Goal: Contribute content: Add original content to the website for others to see

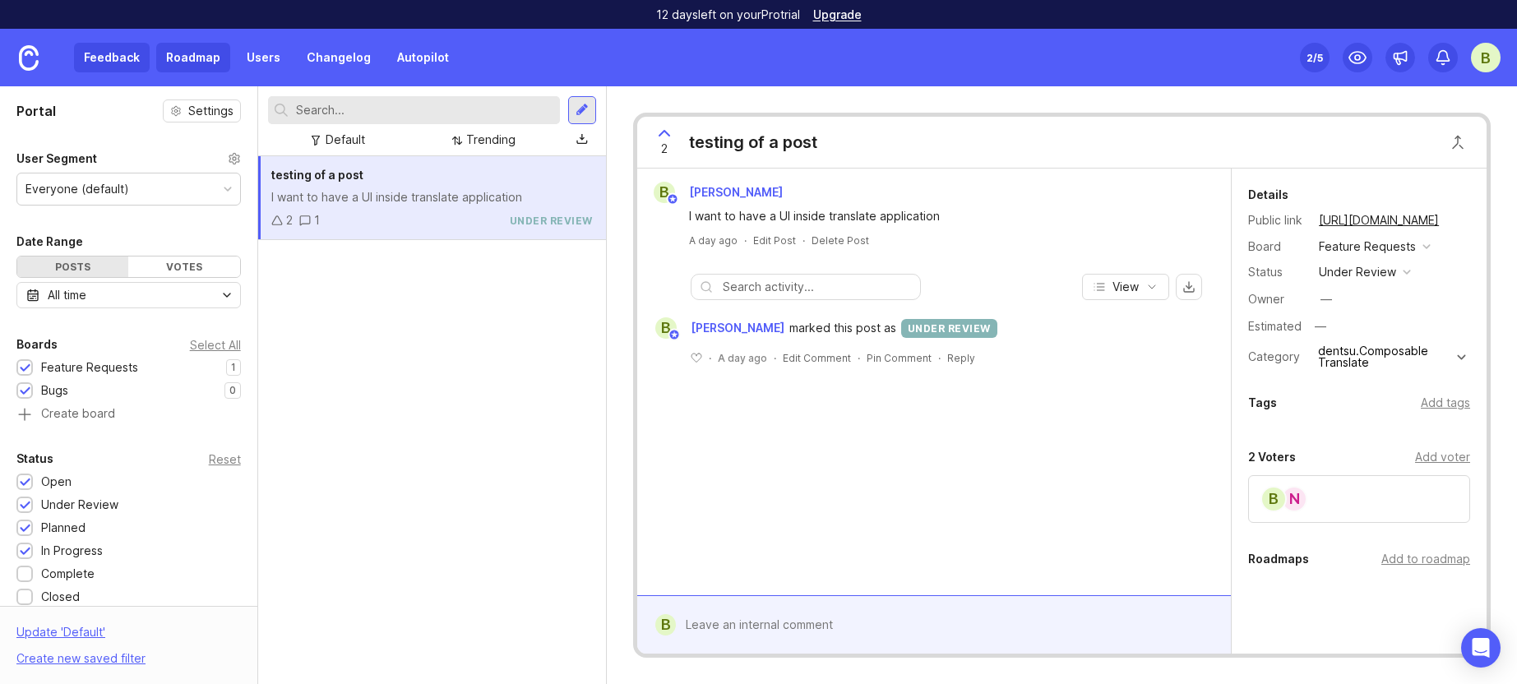
click at [194, 55] on link "Roadmap" at bounding box center [193, 58] width 74 height 30
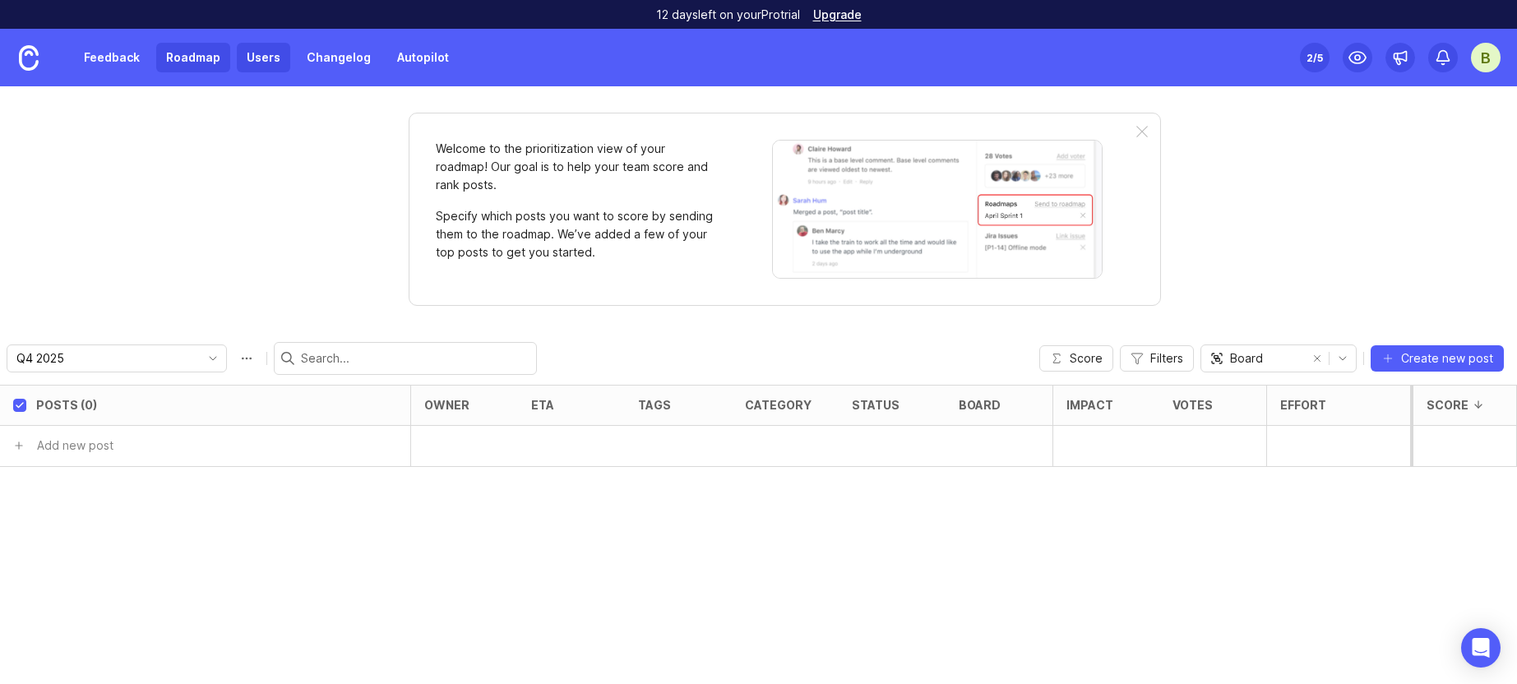
click at [256, 59] on link "Users" at bounding box center [263, 58] width 53 height 30
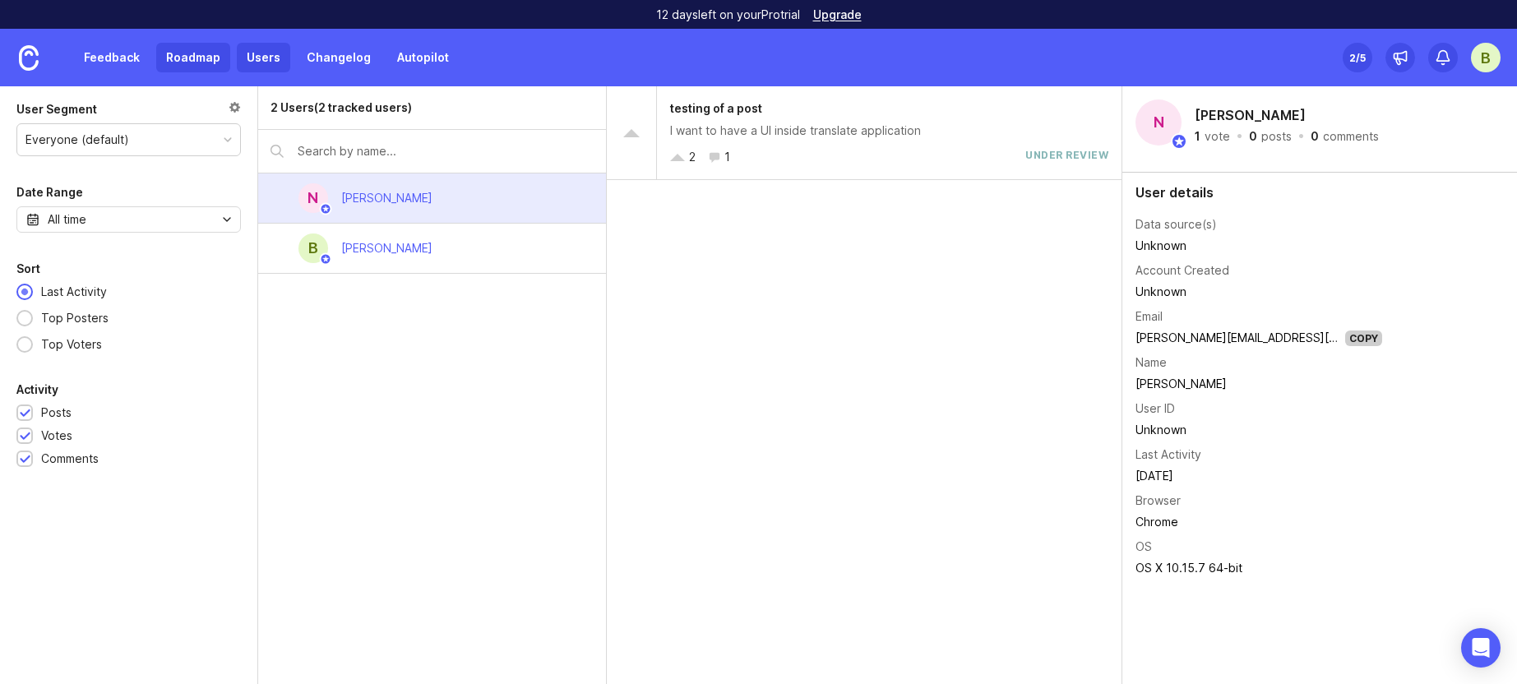
click at [192, 67] on link "Roadmap" at bounding box center [193, 58] width 74 height 30
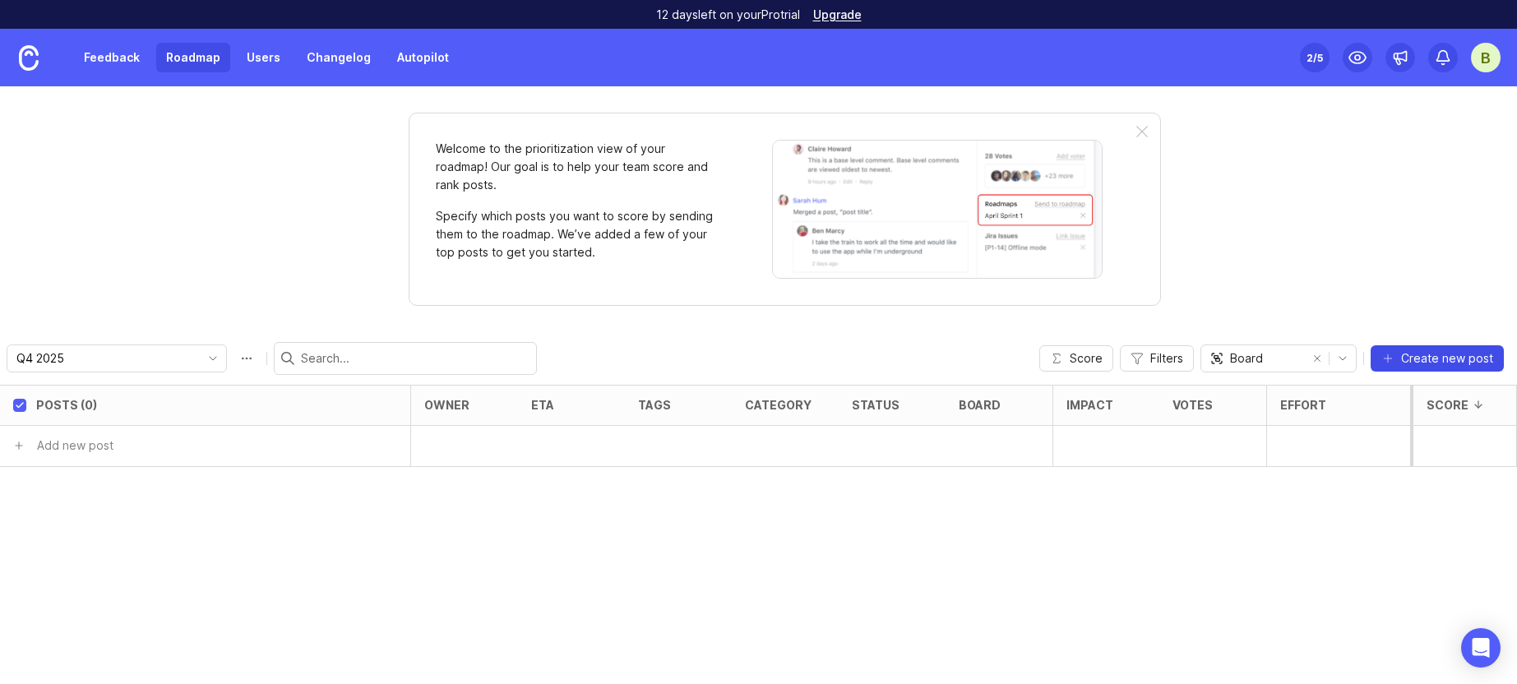
click at [1429, 365] on span "Create new post" at bounding box center [1447, 358] width 92 height 16
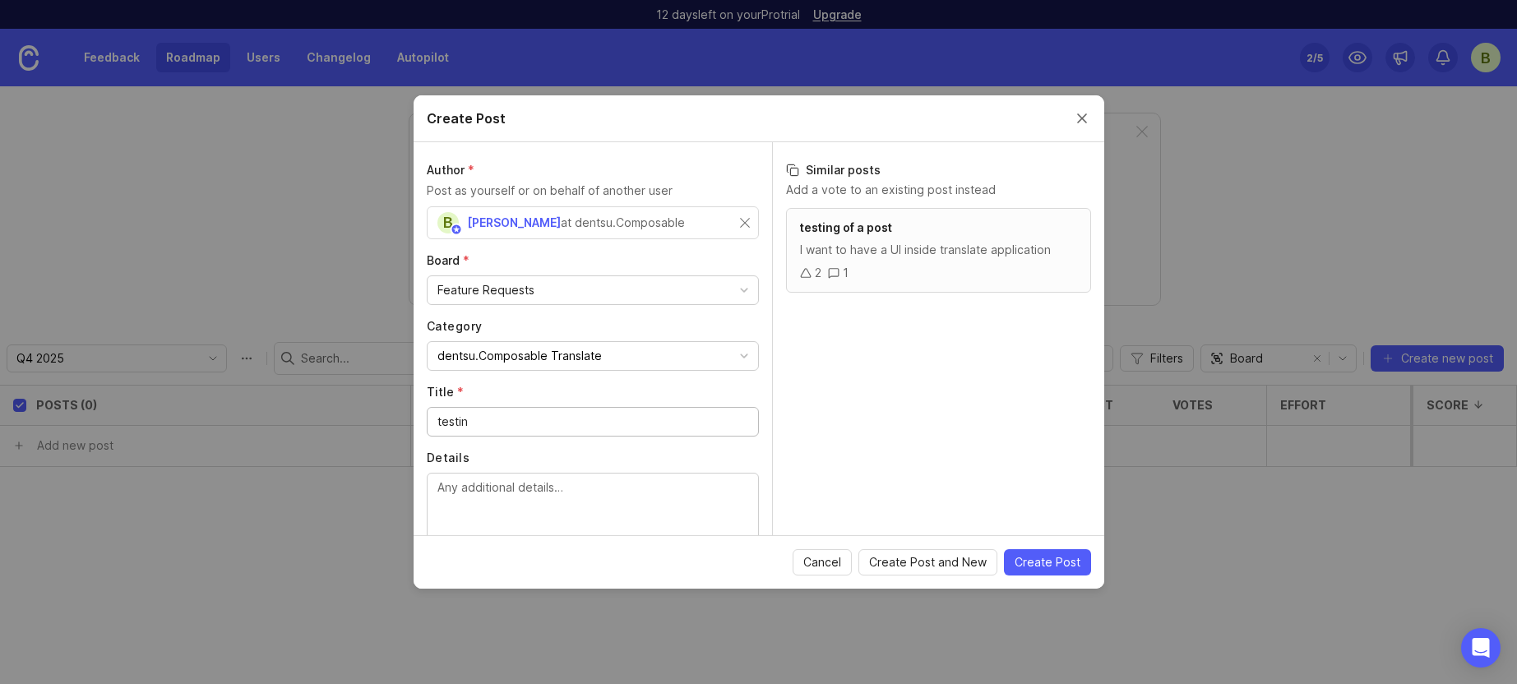
drag, startPoint x: 554, startPoint y: 281, endPoint x: 554, endPoint y: 291, distance: 9.9
click at [554, 284] on div "Feature Requests" at bounding box center [592, 290] width 330 height 28
click at [552, 261] on label "Board *" at bounding box center [593, 260] width 332 height 16
click at [594, 424] on input "testin" at bounding box center [592, 422] width 311 height 18
drag, startPoint x: 594, startPoint y: 423, endPoint x: 347, endPoint y: 421, distance: 247.4
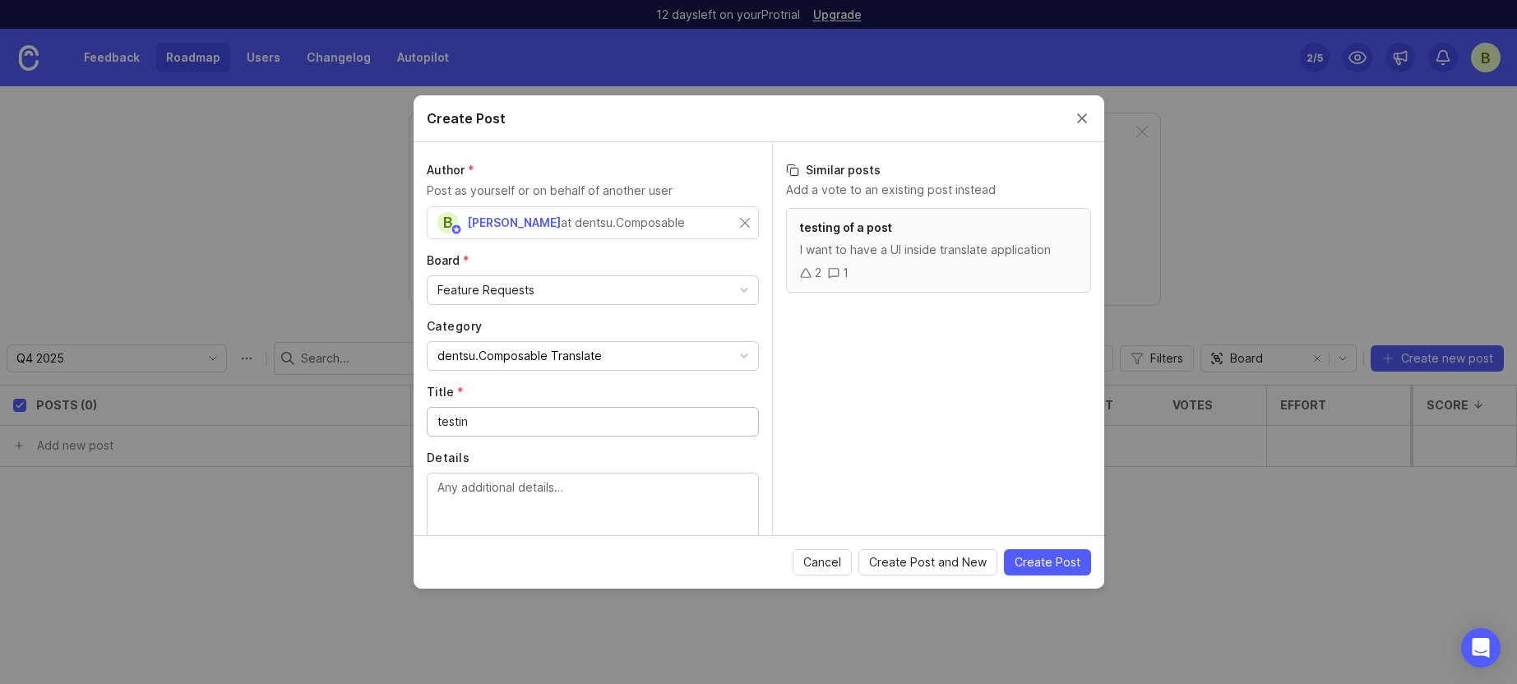
click at [347, 421] on div "Create Post Author * Post as yourself or on behalf of another user B [PERSON_NA…" at bounding box center [758, 342] width 1517 height 684
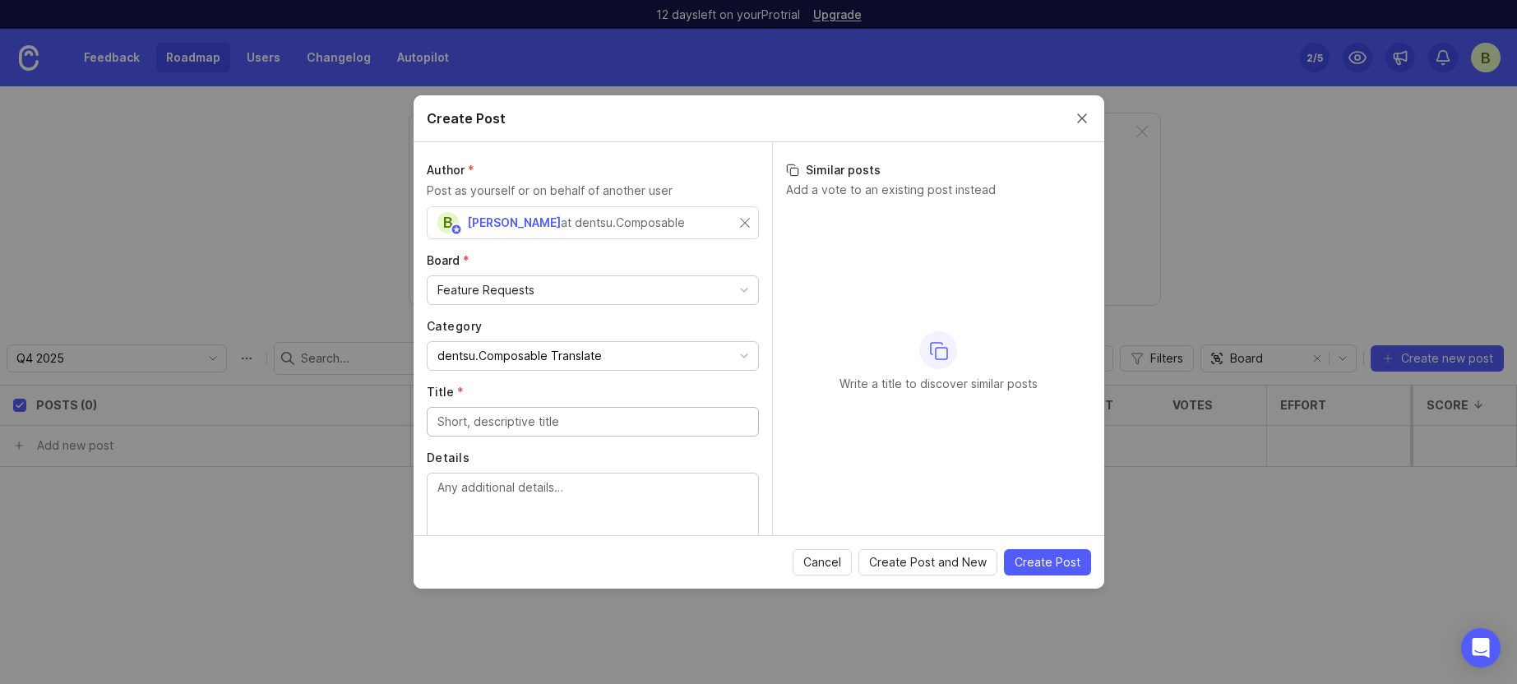
scroll to position [3, 0]
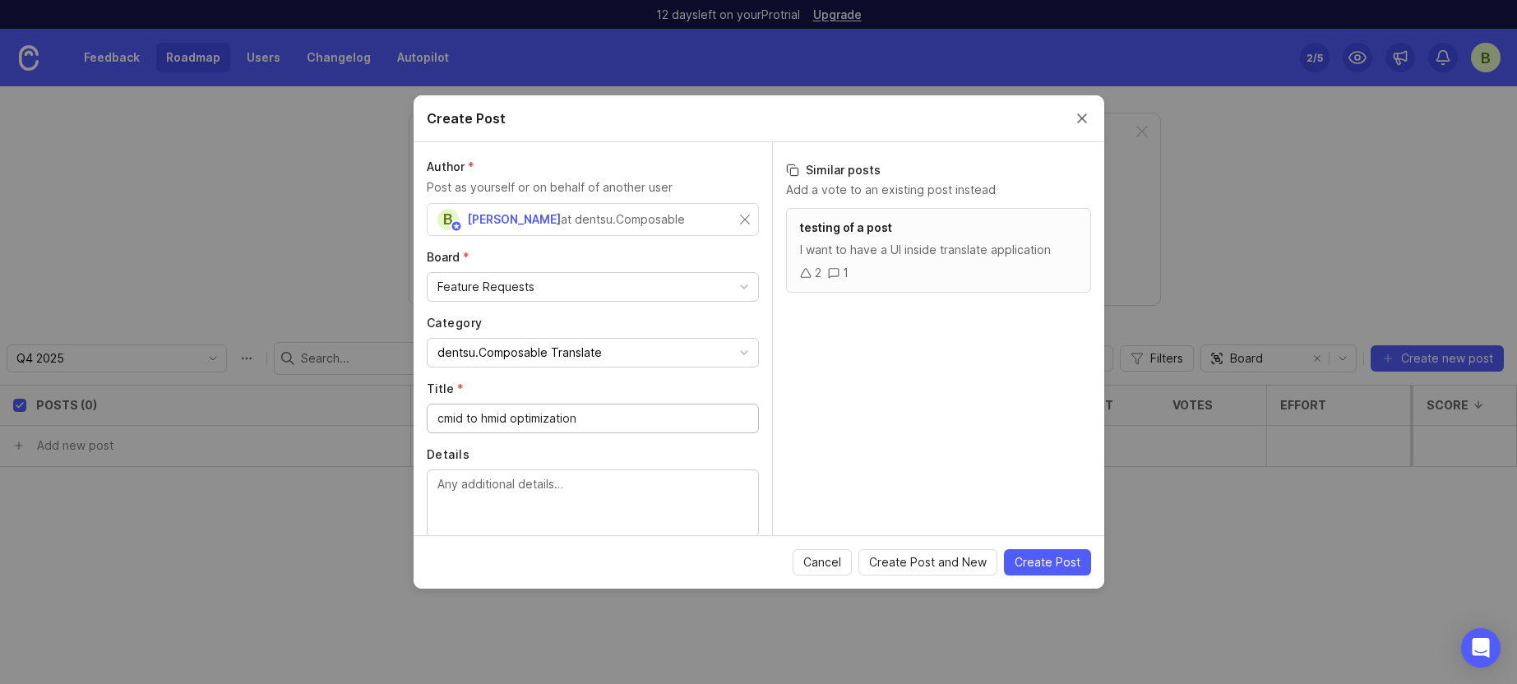
type input "cmid to hmid optimization"
click at [589, 503] on textarea "Details" at bounding box center [592, 502] width 311 height 54
click at [510, 491] on textarea "Details" at bounding box center [592, 502] width 311 height 54
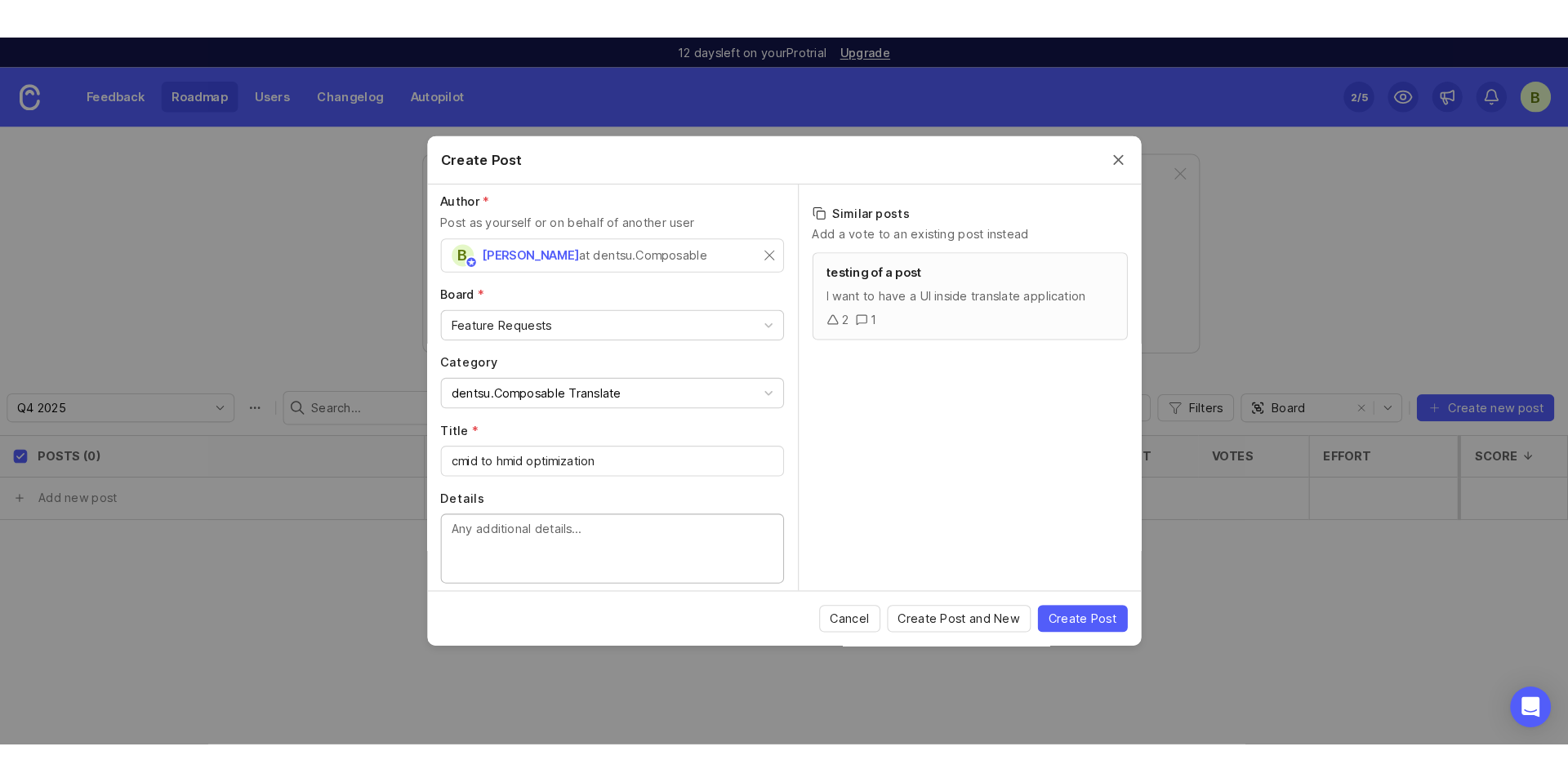
scroll to position [0, 0]
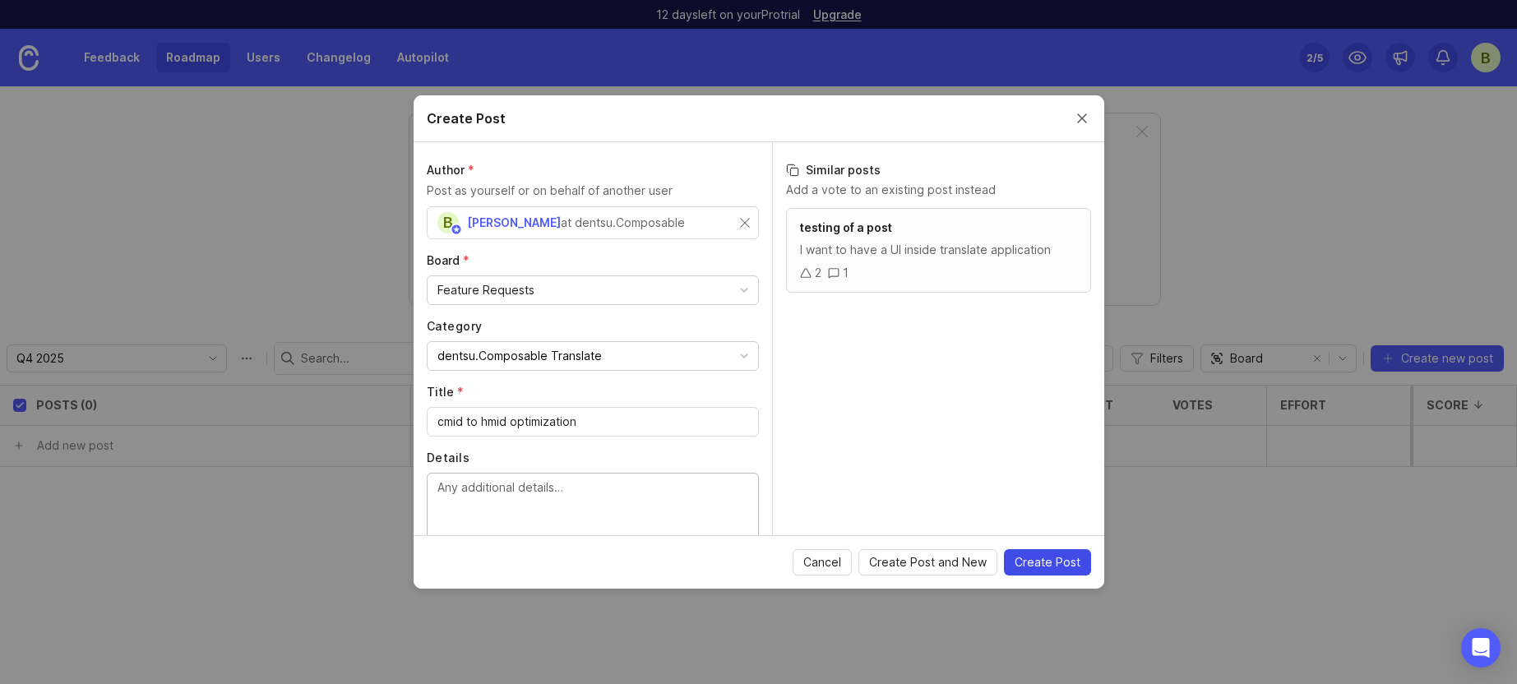
click at [1064, 558] on span "Create Post" at bounding box center [1047, 562] width 66 height 16
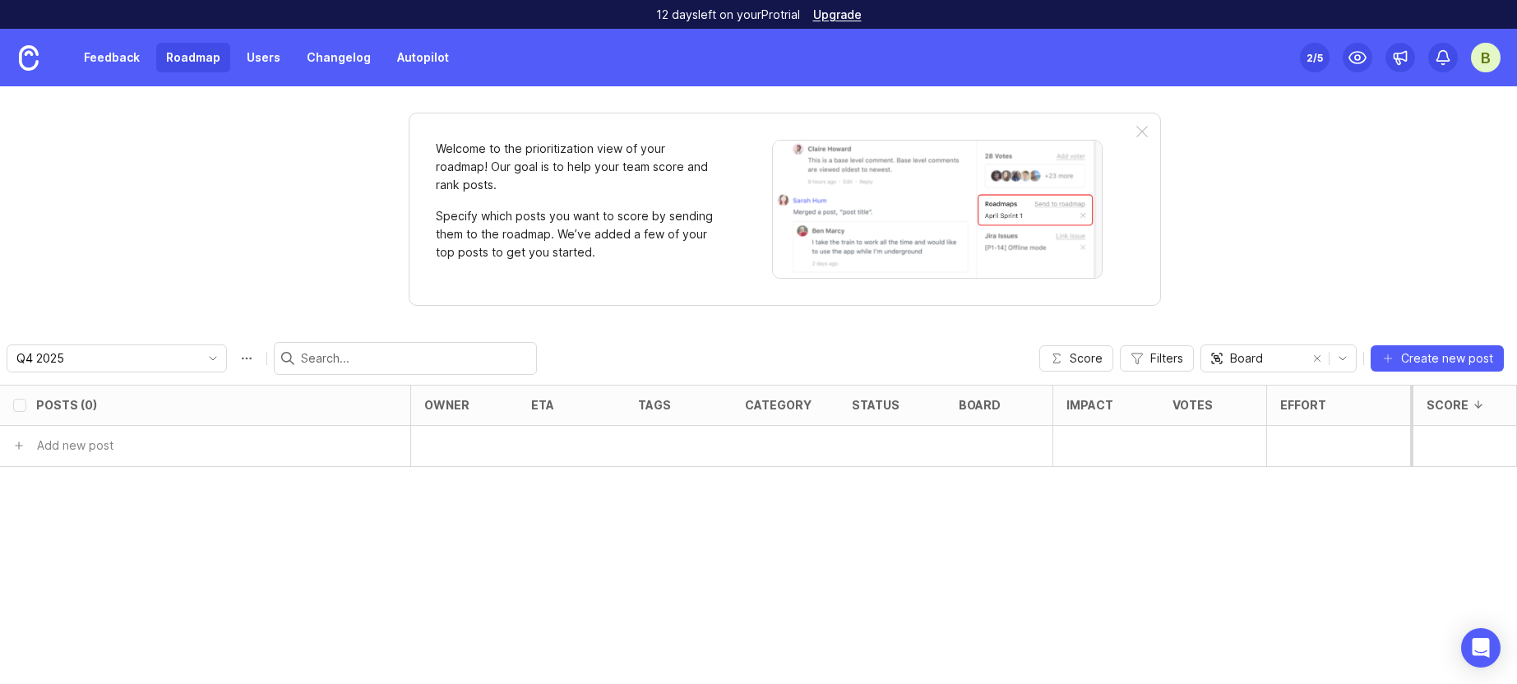
checkbox input "false"
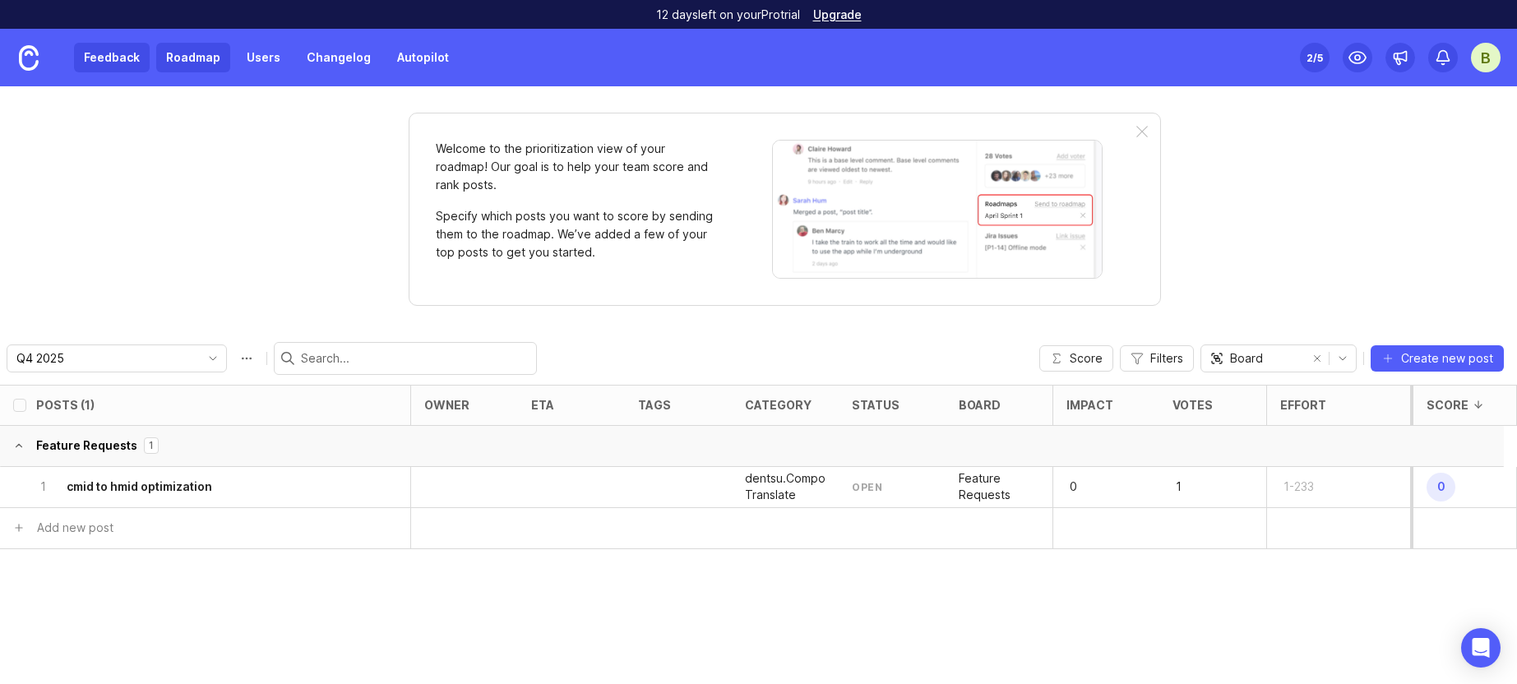
click at [117, 67] on link "Feedback" at bounding box center [112, 58] width 76 height 30
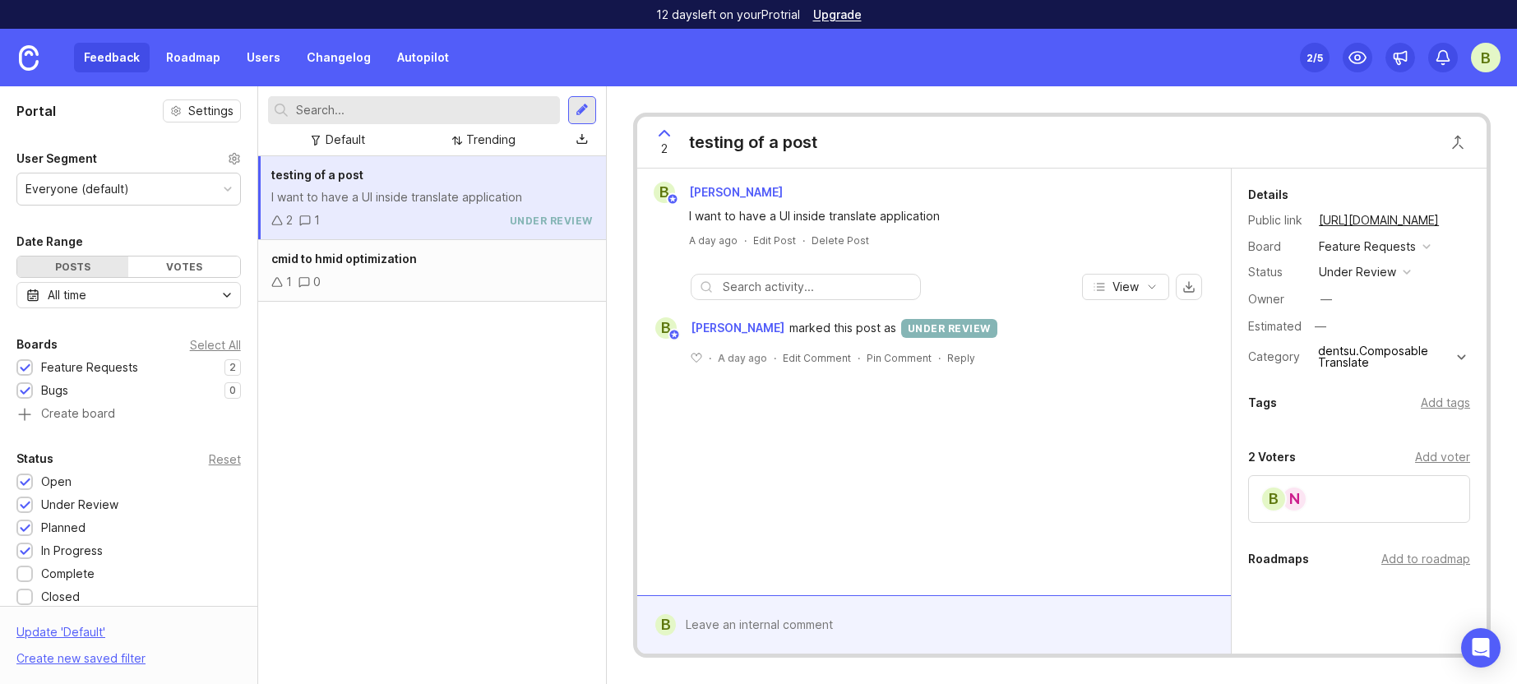
click at [437, 460] on div "testing of a post I want to have a UI inside translate application 2 1 under re…" at bounding box center [432, 420] width 348 height 528
click at [395, 255] on span "cmid to hmid optimization" at bounding box center [343, 259] width 145 height 14
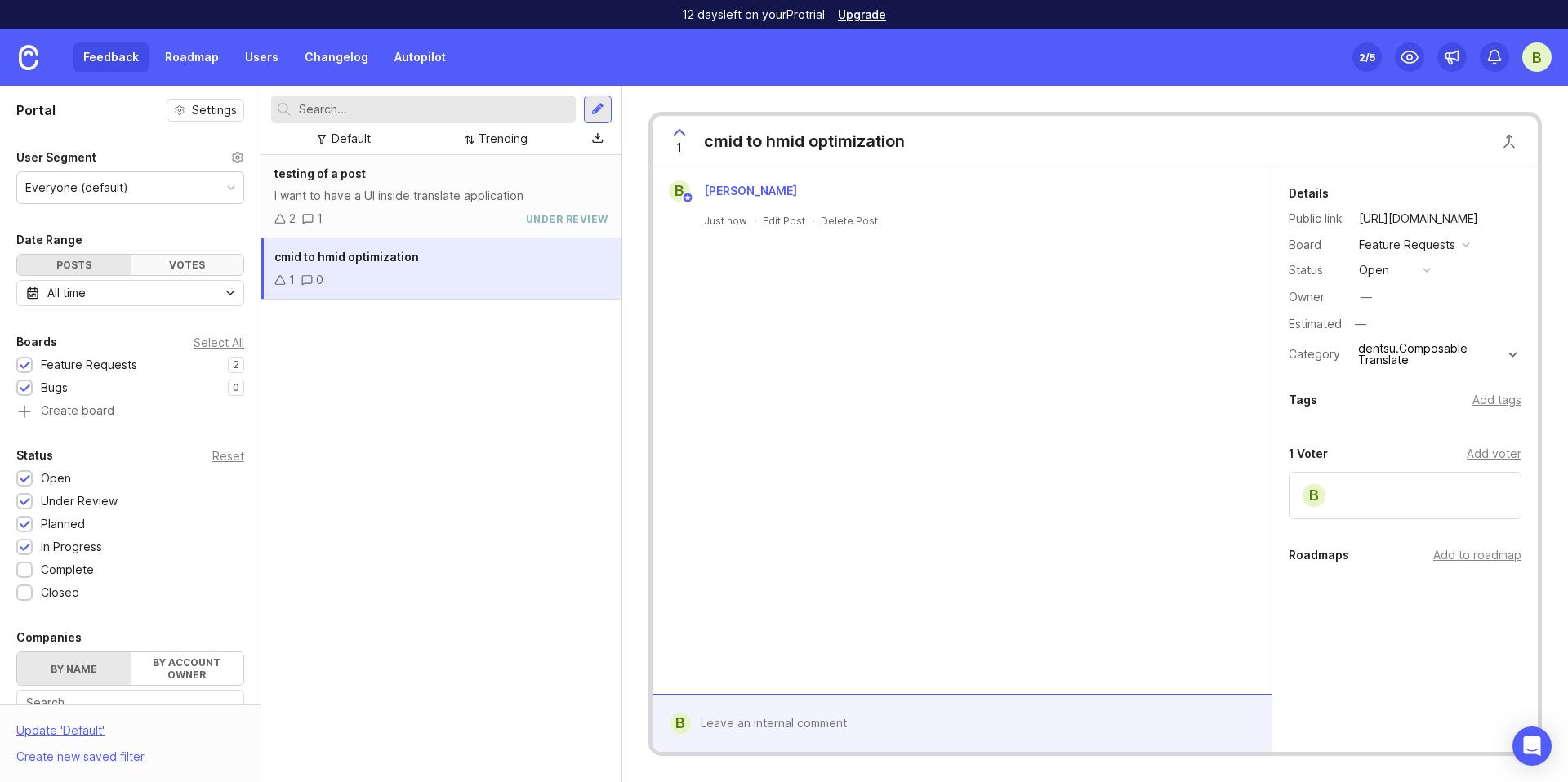
click at [144, 267] on div "Votes" at bounding box center [188, 264] width 113 height 21
click at [56, 259] on div "Posts" at bounding box center [74, 264] width 113 height 21
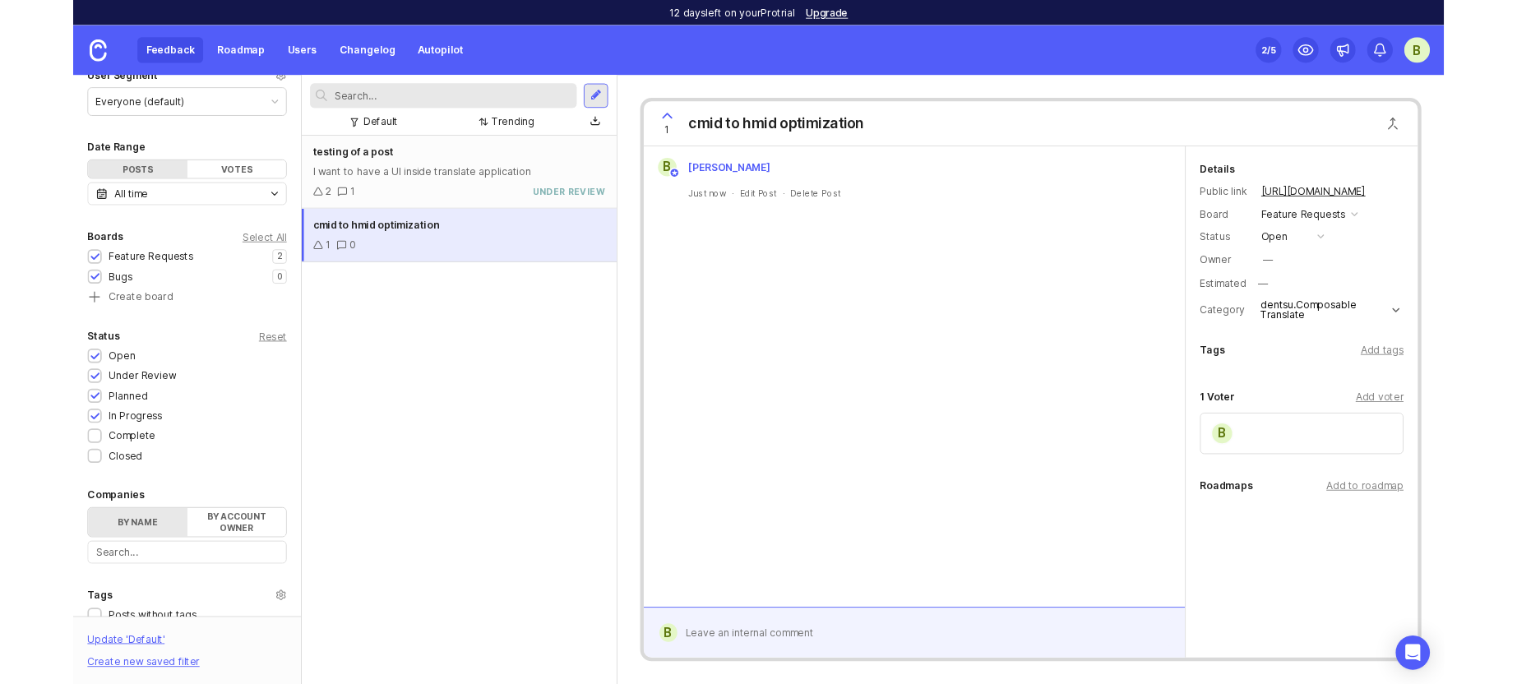
scroll to position [111, 0]
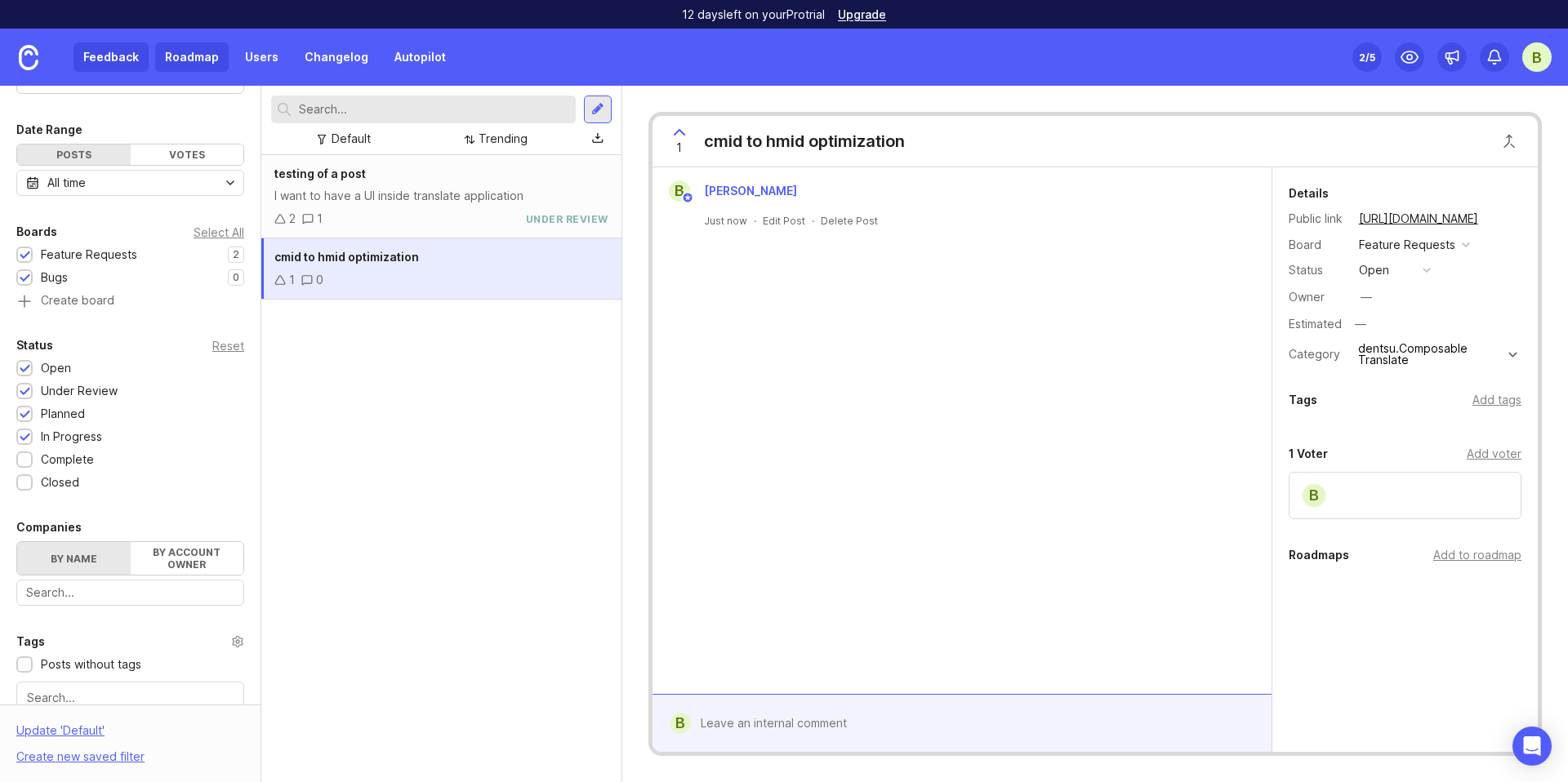
click at [199, 61] on link "Roadmap" at bounding box center [192, 58] width 74 height 30
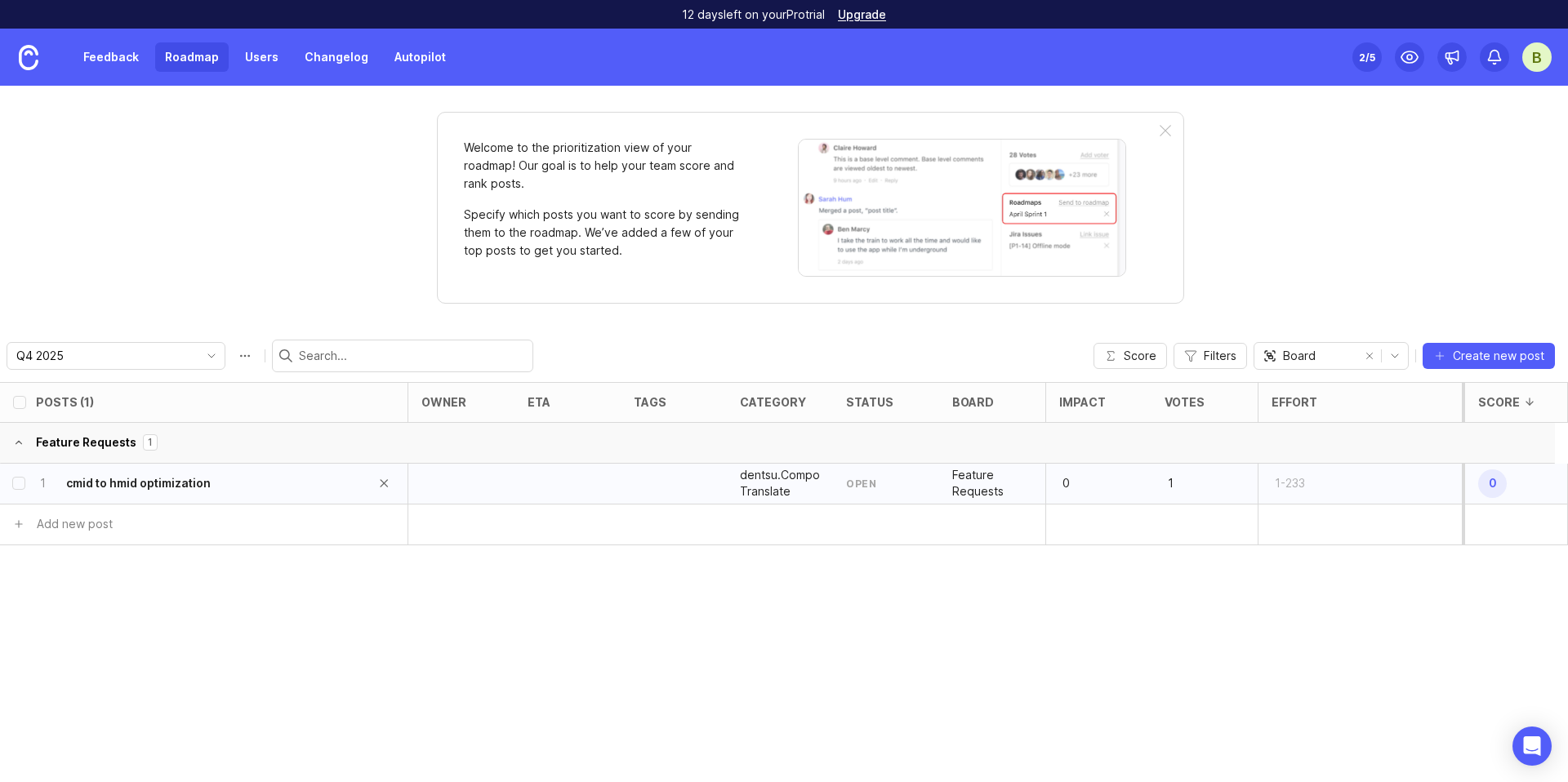
click at [178, 479] on h6 "cmid to hmid optimization" at bounding box center [138, 483] width 144 height 16
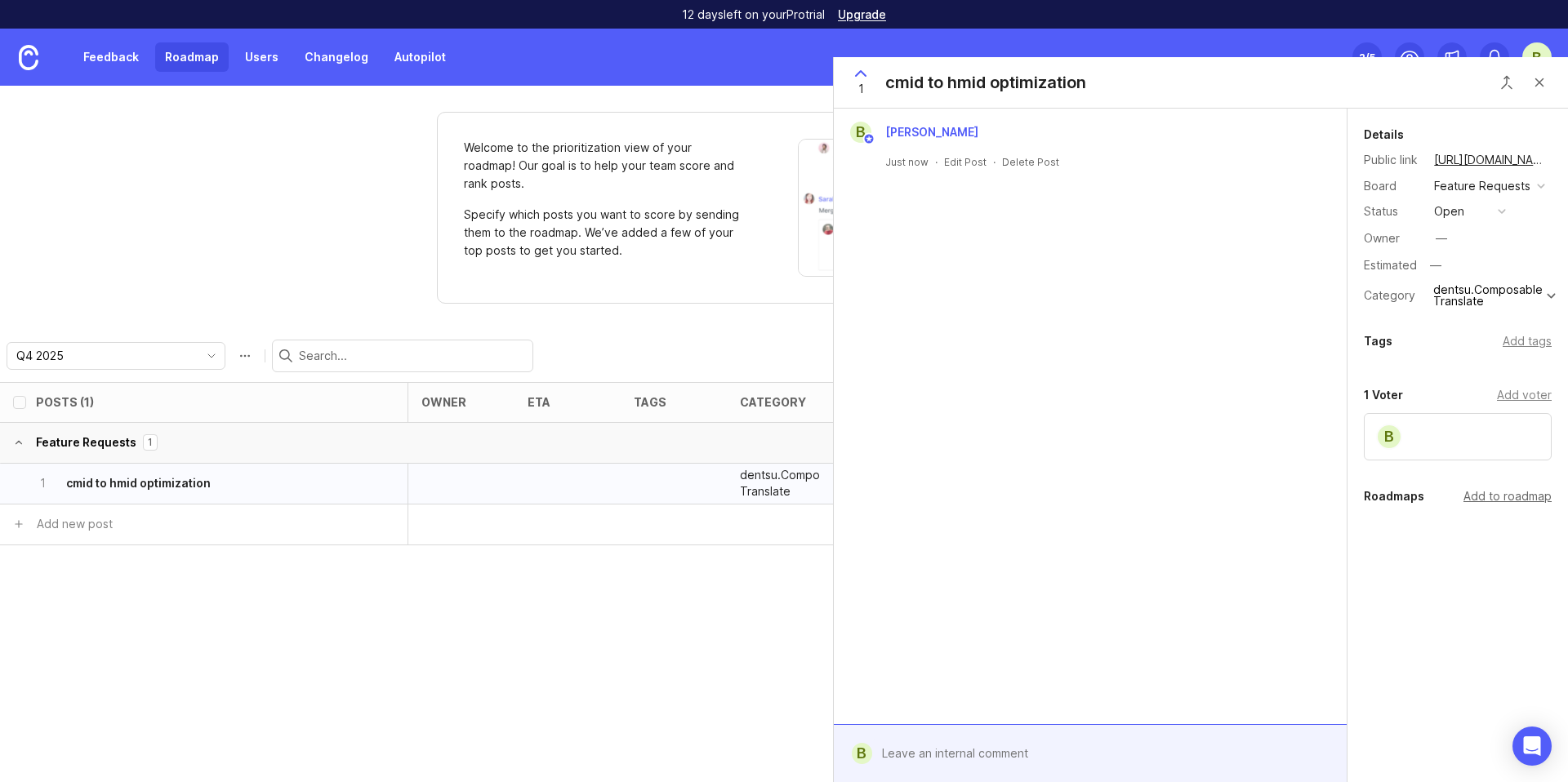
click at [1504, 496] on div "Add to roadmap" at bounding box center [1507, 497] width 88 height 18
click at [1506, 345] on div "Add tags" at bounding box center [1526, 342] width 49 height 18
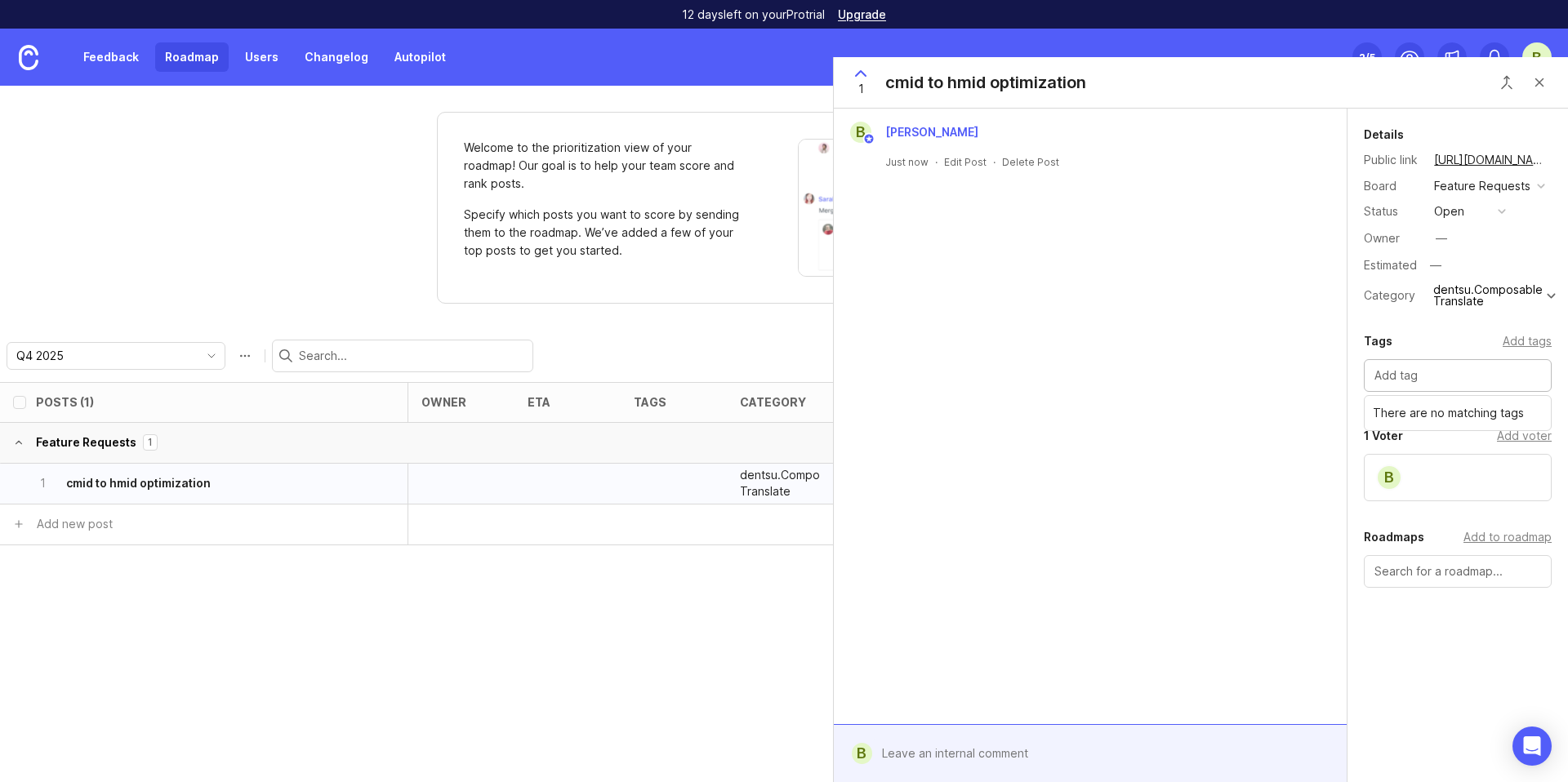
click at [1442, 343] on div "Tags Add tags" at bounding box center [1458, 342] width 188 height 20
click at [1489, 300] on div "dentsu.Composable Translate" at bounding box center [1489, 295] width 109 height 23
click at [1170, 347] on div "B [PERSON_NAME] Just now · Edit Post · Delete Post" at bounding box center [1090, 416] width 513 height 616
click at [1506, 287] on div "dentsu.Composable Translate" at bounding box center [1489, 295] width 109 height 23
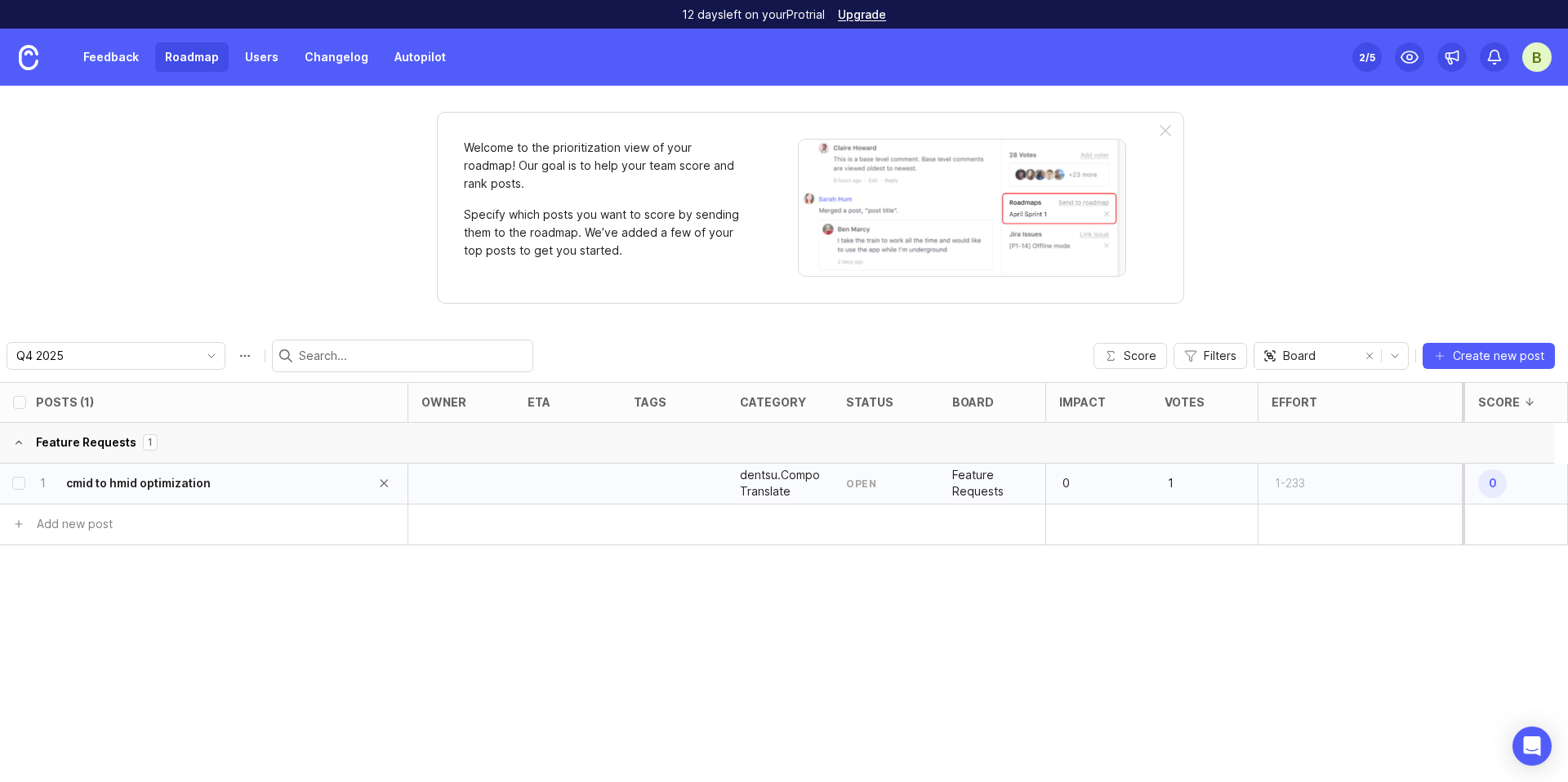
click at [126, 481] on h6 "cmid to hmid optimization" at bounding box center [138, 483] width 144 height 16
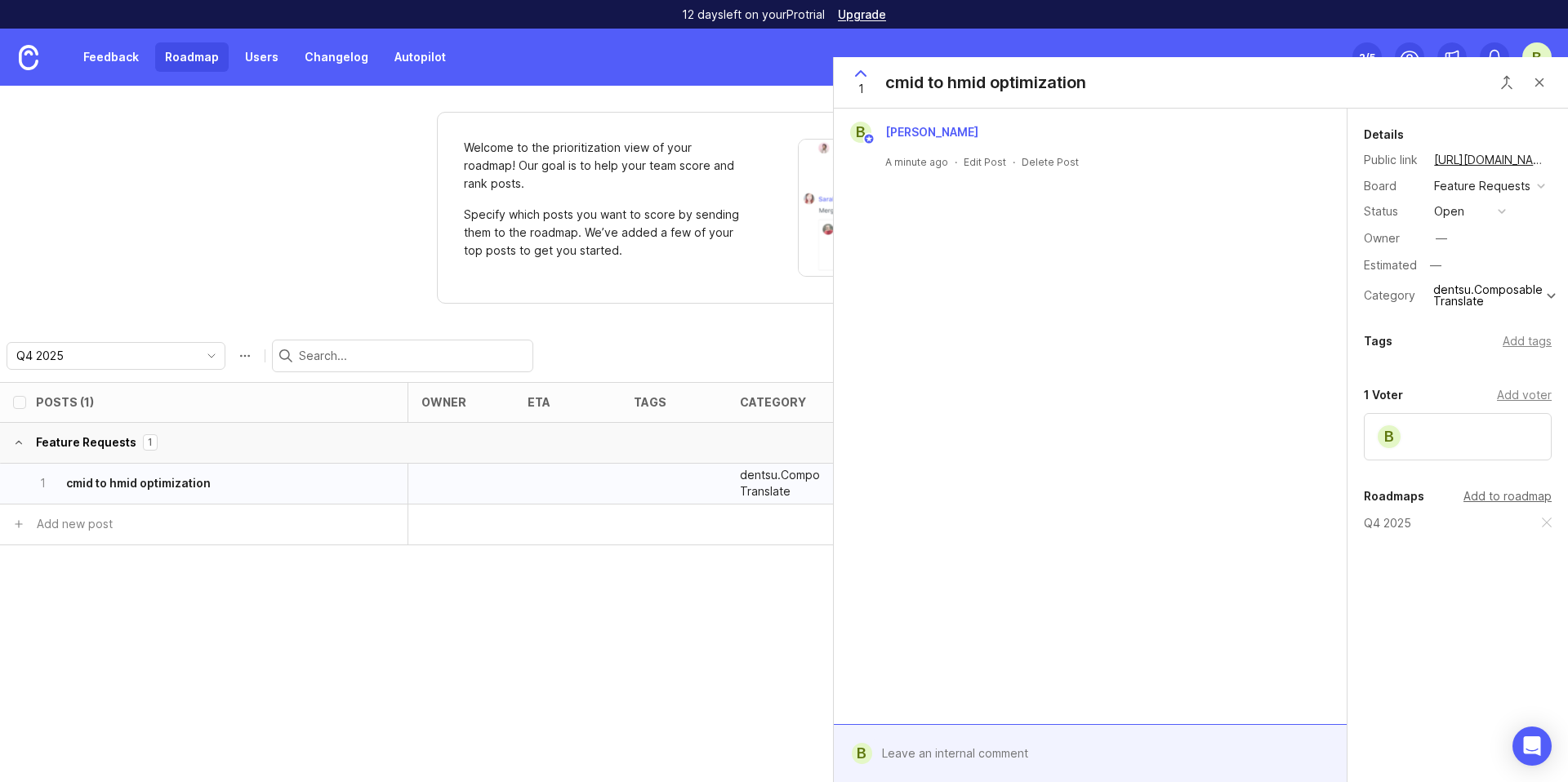
click at [1505, 496] on div "Add to roadmap" at bounding box center [1507, 497] width 88 height 18
click at [1462, 213] on div "open" at bounding box center [1449, 212] width 30 height 18
click at [1477, 279] on review "under review" at bounding box center [1470, 270] width 81 height 30
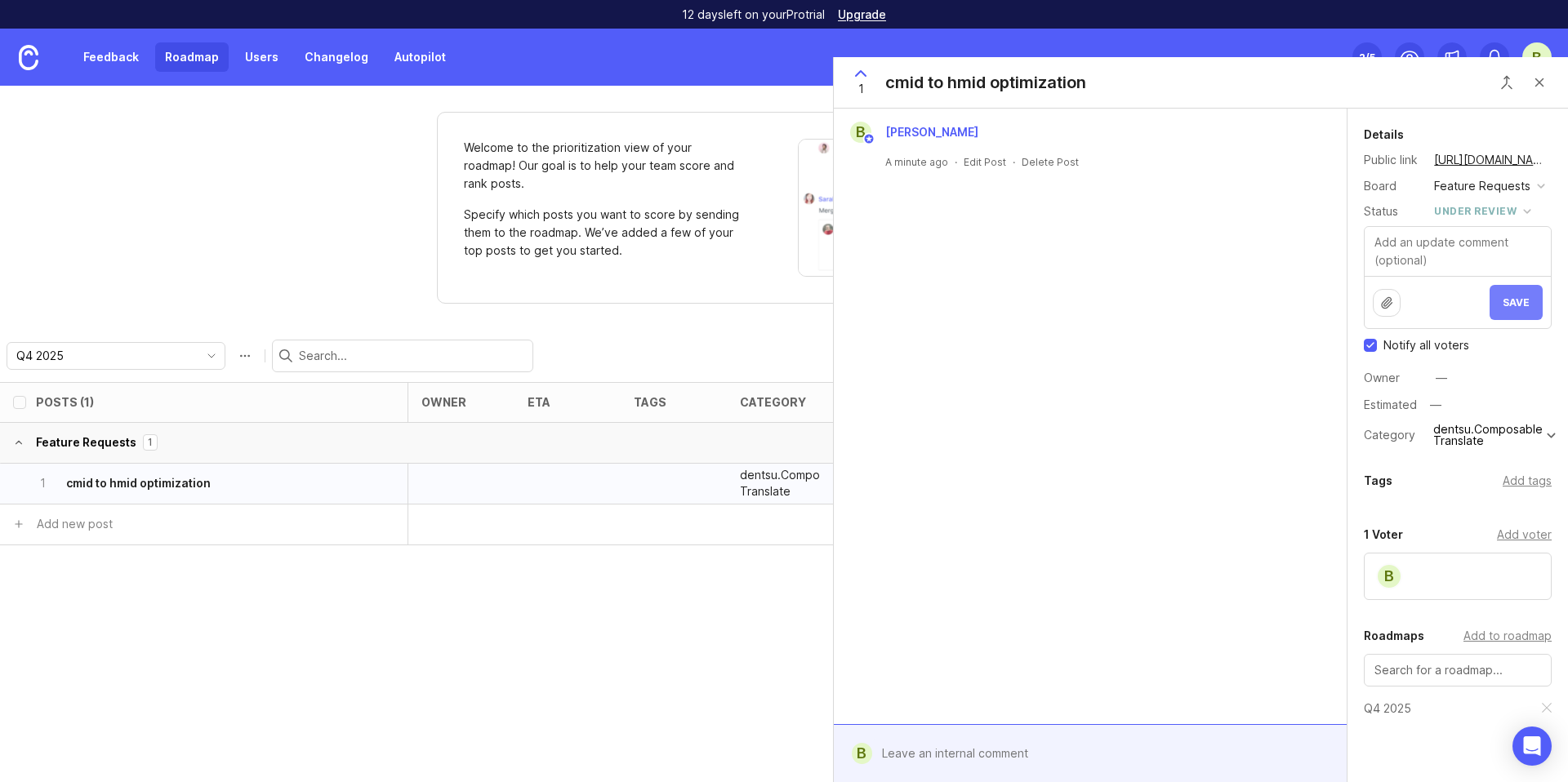
click at [1506, 320] on button "Save" at bounding box center [1515, 302] width 53 height 35
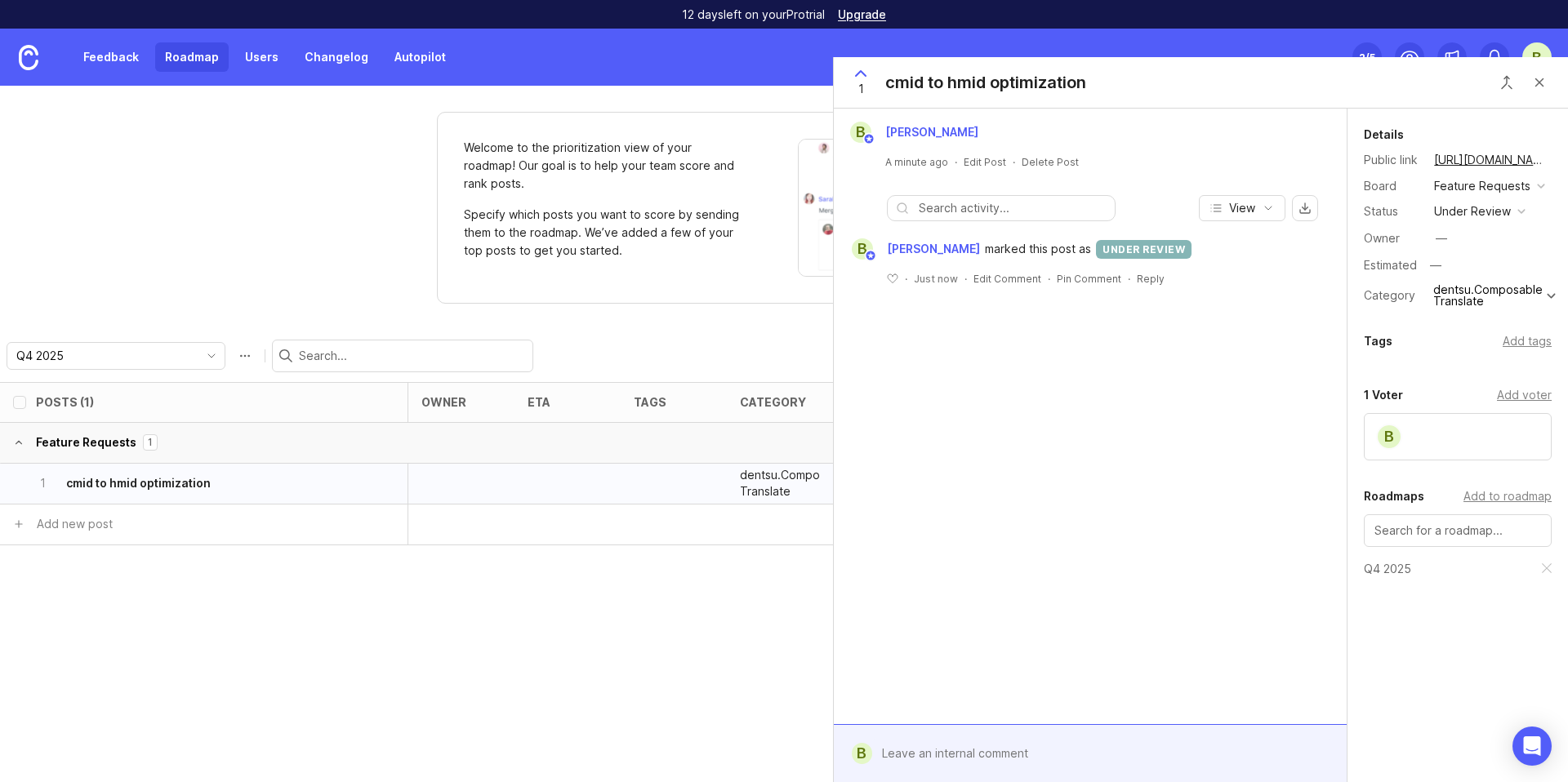
click at [235, 241] on div "Welcome to the prioritization view of your roadmap! Our goal is to help your te…" at bounding box center [784, 433] width 1568 height 697
click at [117, 76] on div "Feedback Roadmap Users Changelog Autopilot" at bounding box center [228, 58] width 456 height 58
click at [120, 68] on link "Feedback" at bounding box center [111, 58] width 76 height 30
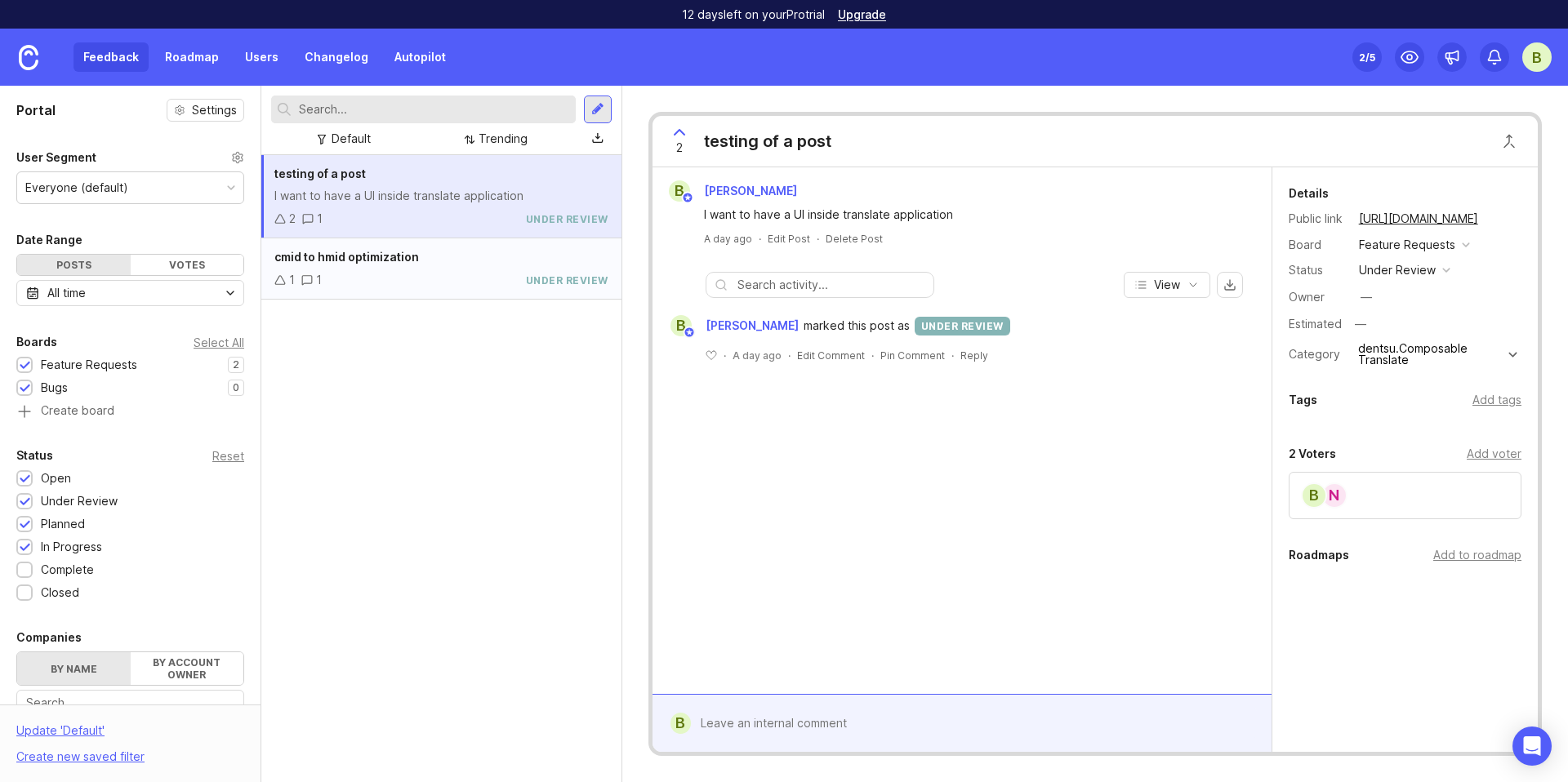
click at [389, 295] on div "cmid to hmid optimization 1 1 under review" at bounding box center [441, 269] width 360 height 62
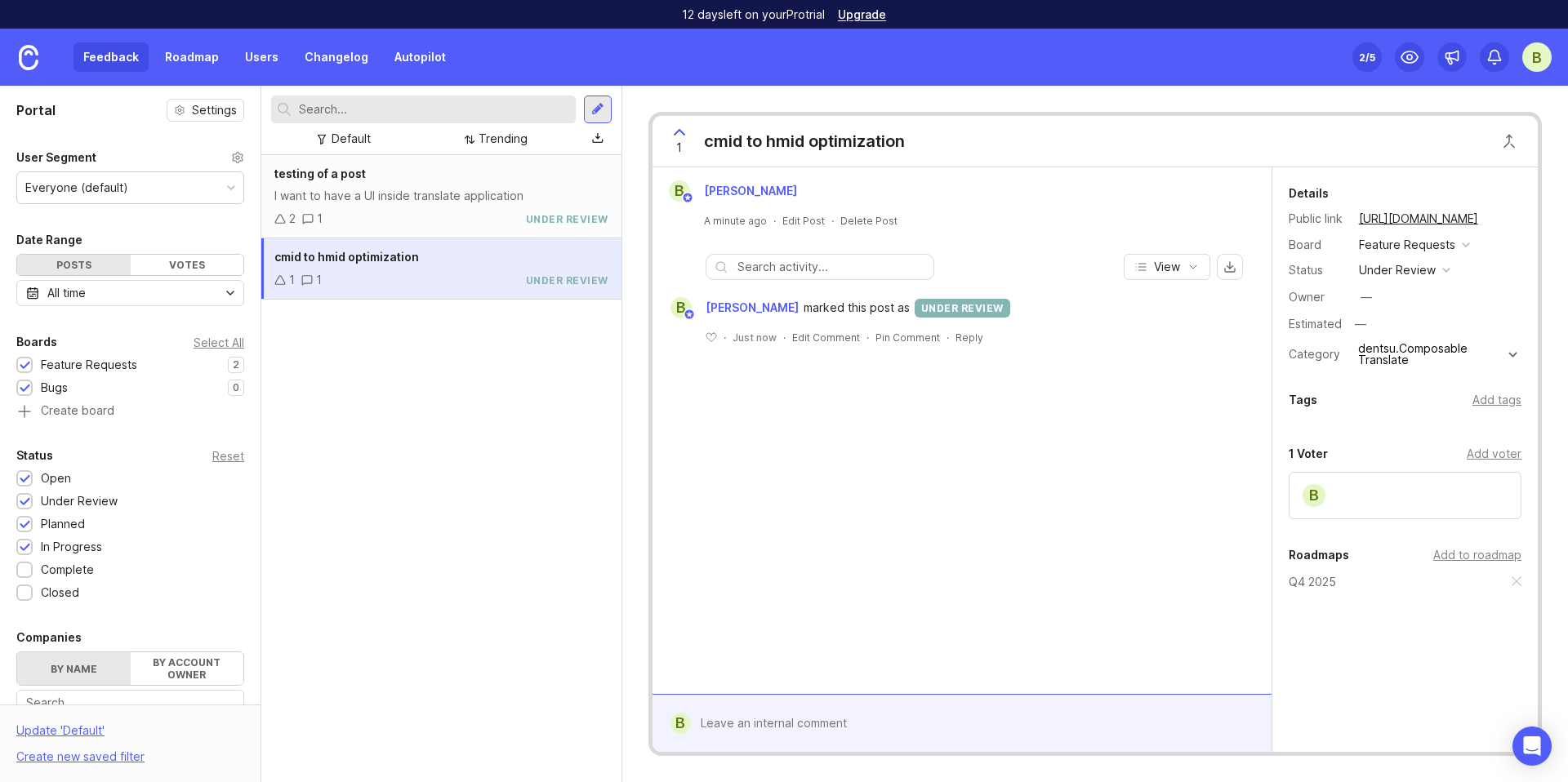
click at [183, 77] on div "Feedback Roadmap Users Changelog Autopilot" at bounding box center [228, 58] width 456 height 58
click at [192, 60] on link "Roadmap" at bounding box center [192, 58] width 74 height 30
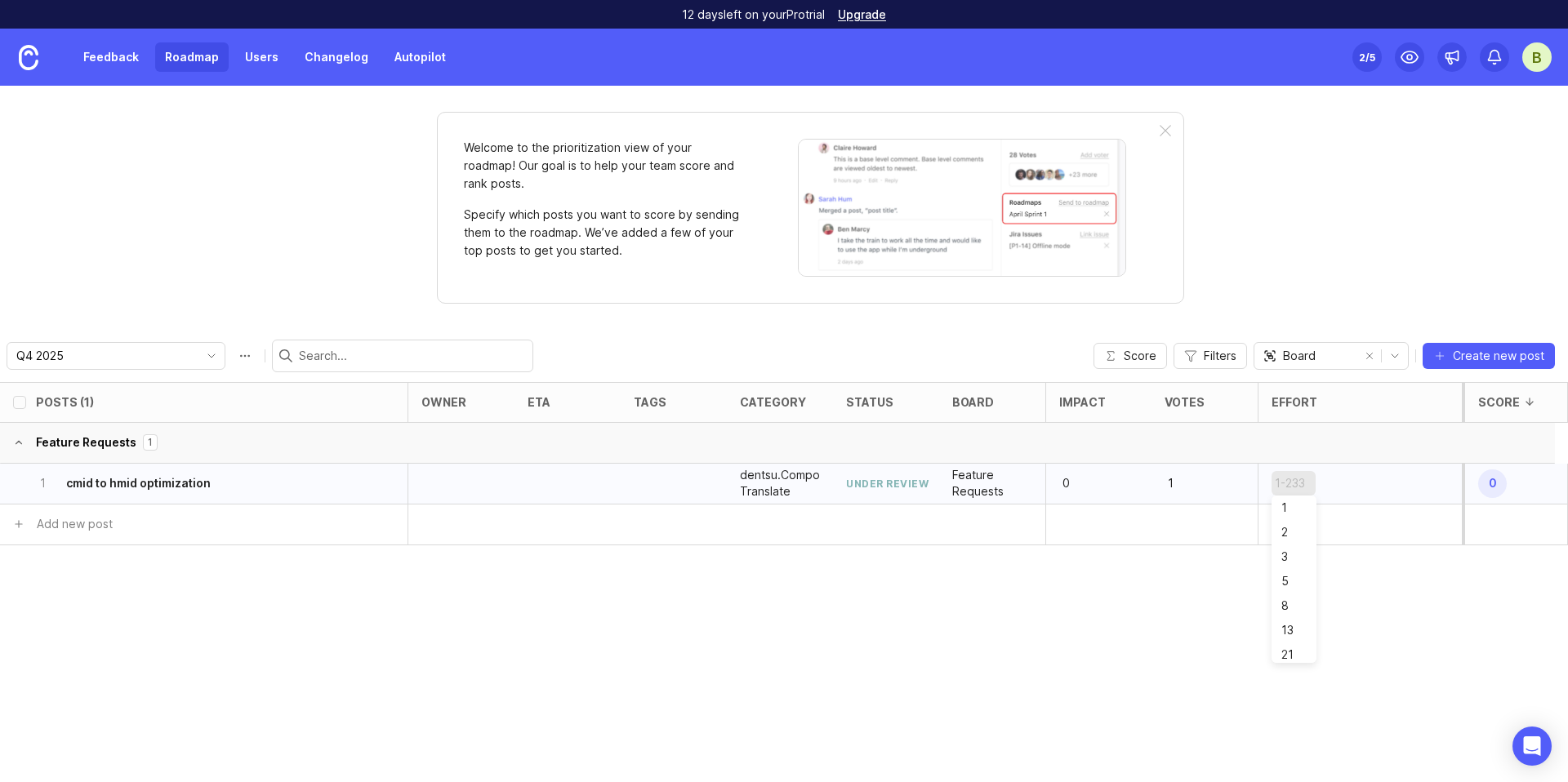
click at [1373, 468] on div at bounding box center [1359, 484] width 204 height 41
